Goal: Task Accomplishment & Management: Use online tool/utility

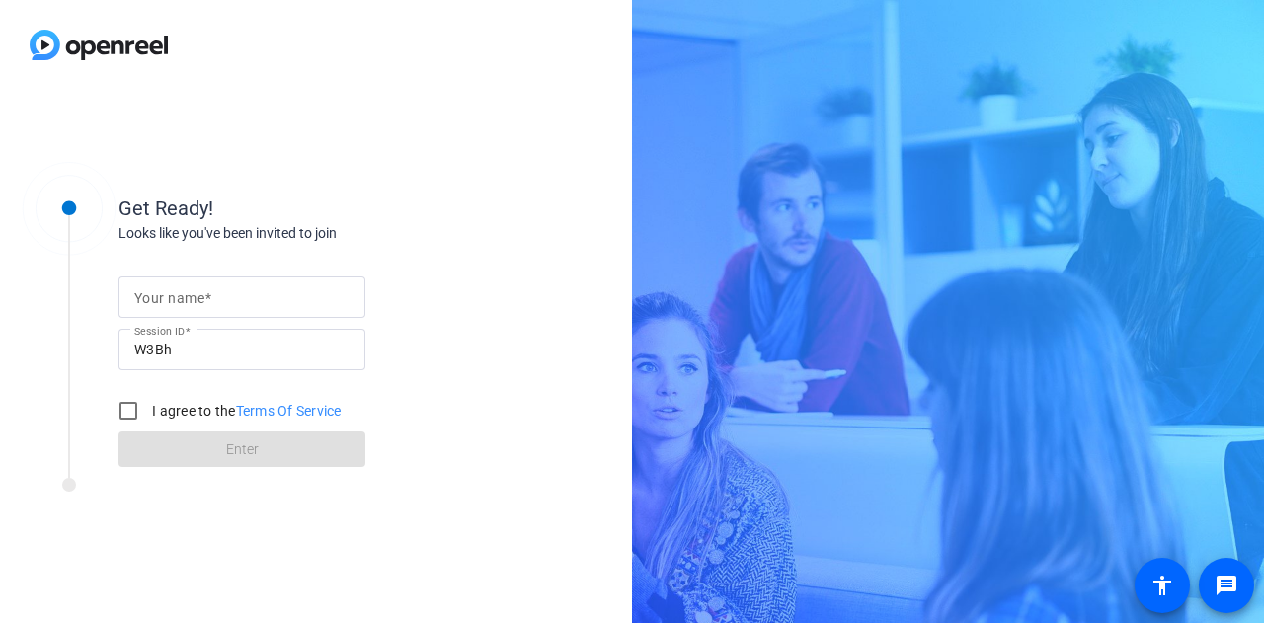
click at [273, 293] on input "Your name" at bounding box center [241, 297] width 215 height 24
type input "[PERSON_NAME]"
click at [128, 410] on input "I agree to the Terms Of Service" at bounding box center [128, 410] width 39 height 39
checkbox input "true"
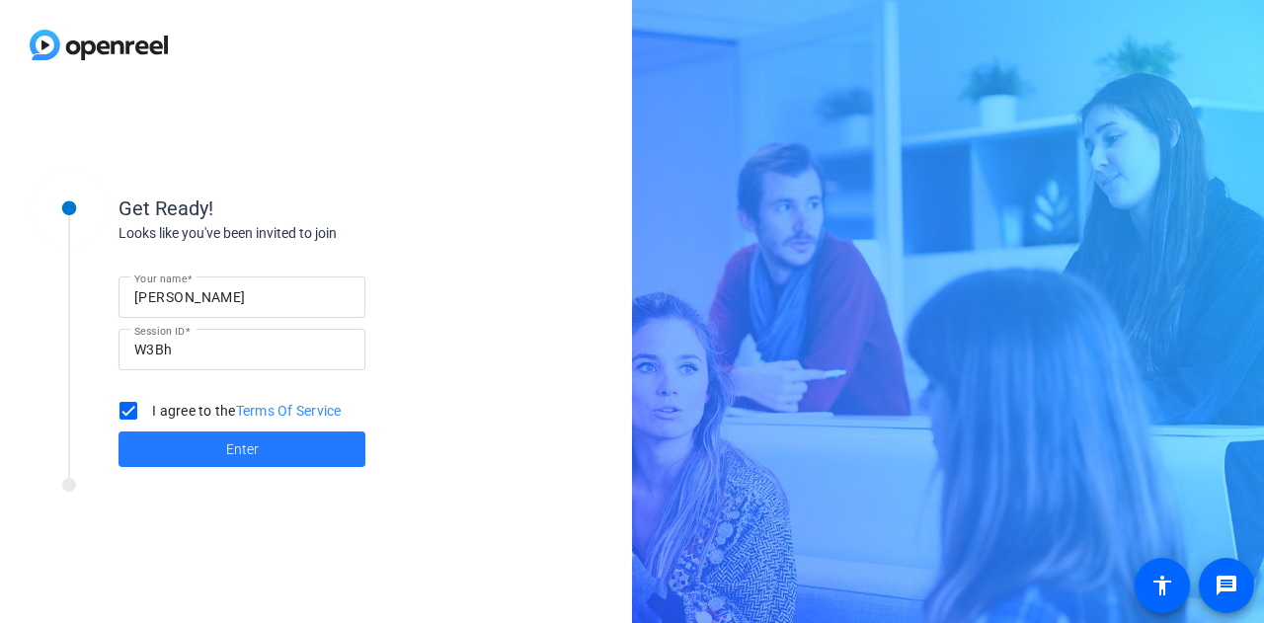
click at [233, 441] on span "Enter" at bounding box center [242, 449] width 33 height 21
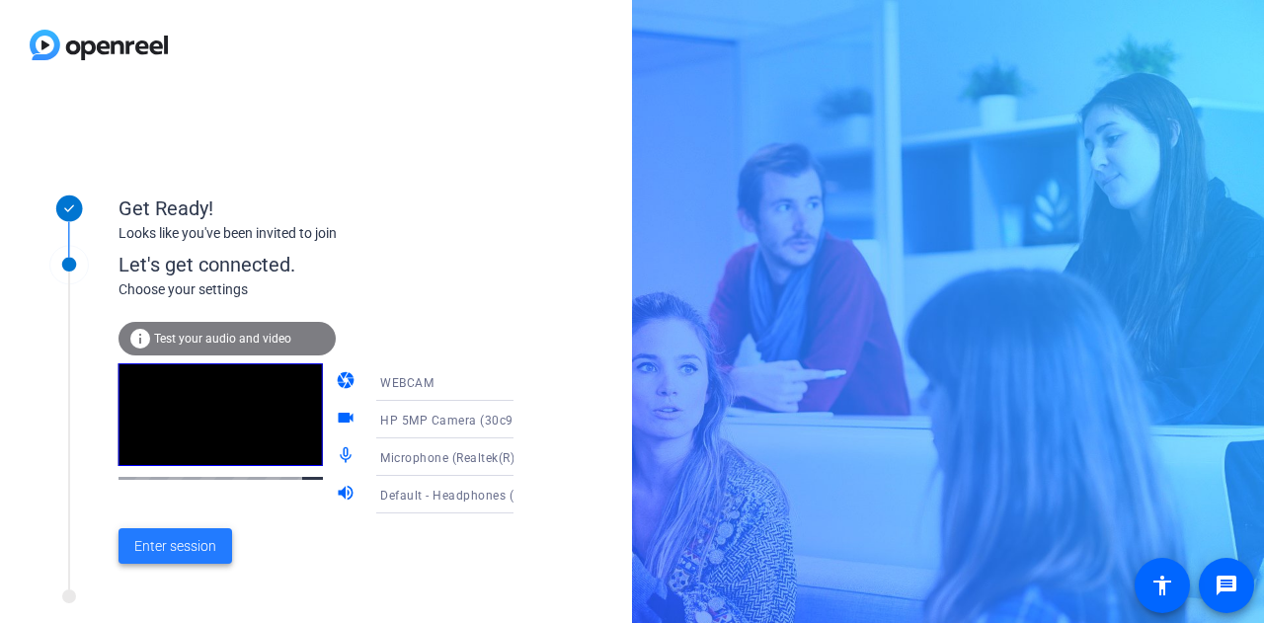
click at [188, 540] on span "Enter session" at bounding box center [175, 546] width 82 height 21
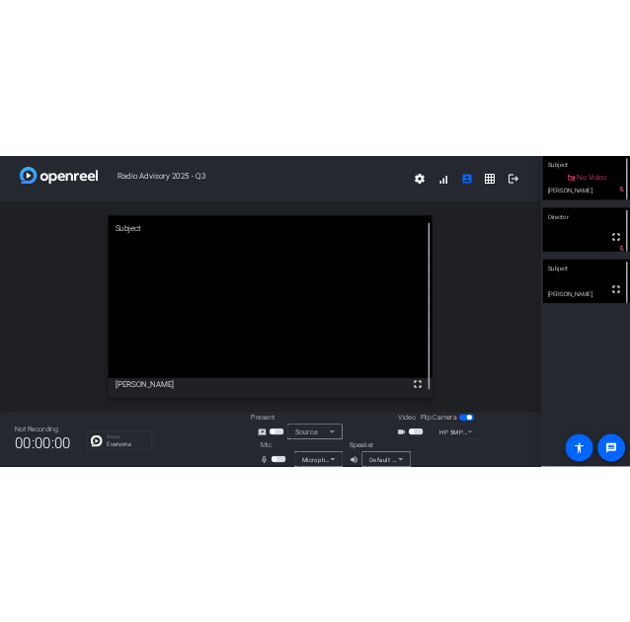
scroll to position [23, 0]
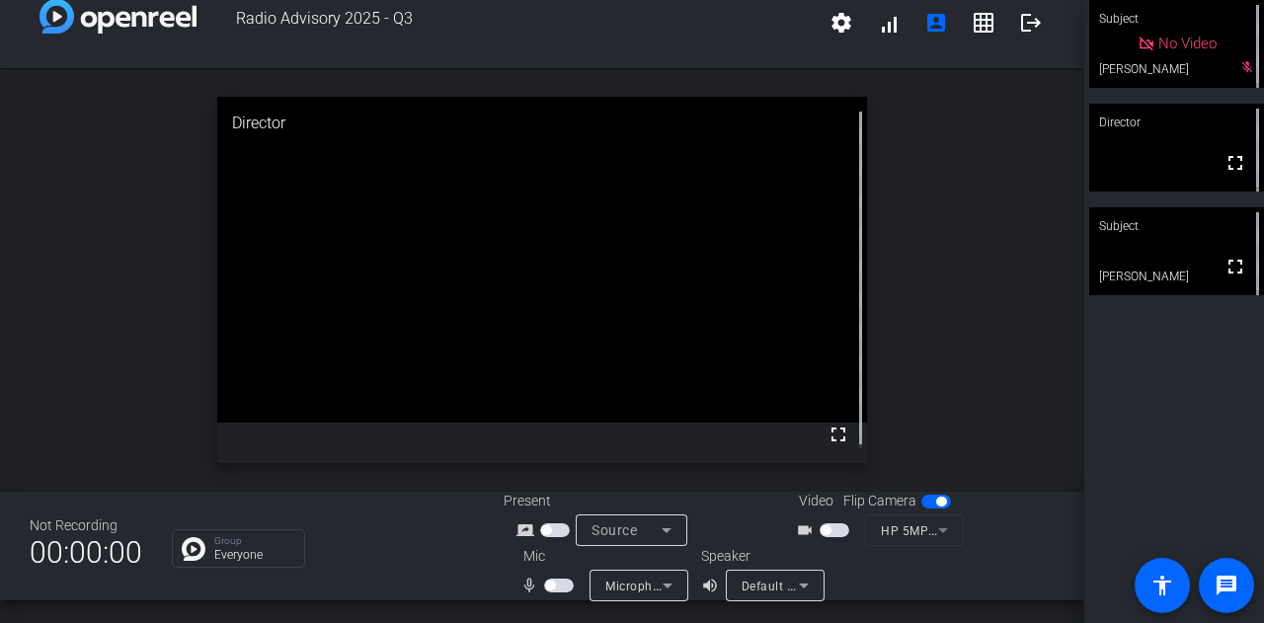
click at [829, 530] on span "button" at bounding box center [835, 530] width 30 height 14
click at [561, 579] on span "button" at bounding box center [559, 586] width 30 height 14
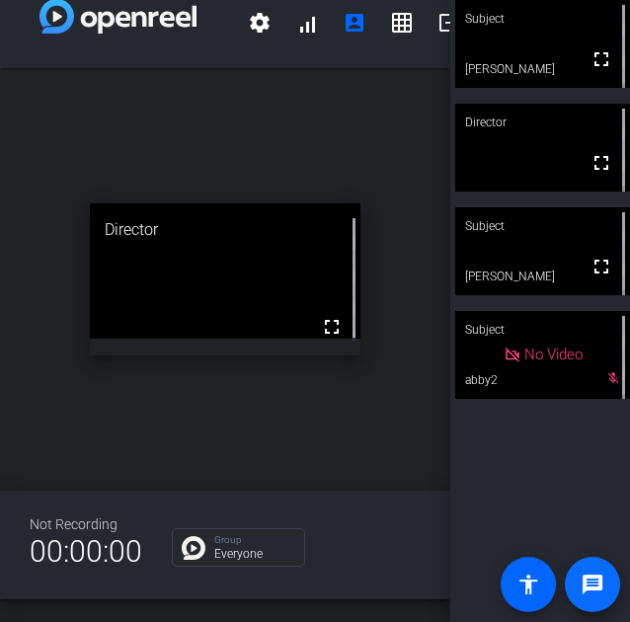
click at [585, 584] on mat-icon "message" at bounding box center [593, 585] width 24 height 24
